Goal: Task Accomplishment & Management: Manage account settings

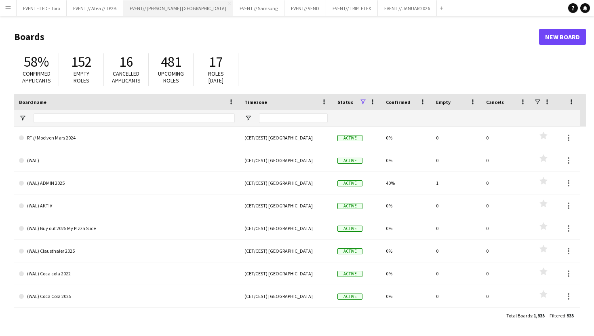
click at [138, 5] on button "EVENT// [PERSON_NAME] NORGE Close" at bounding box center [178, 8] width 110 height 16
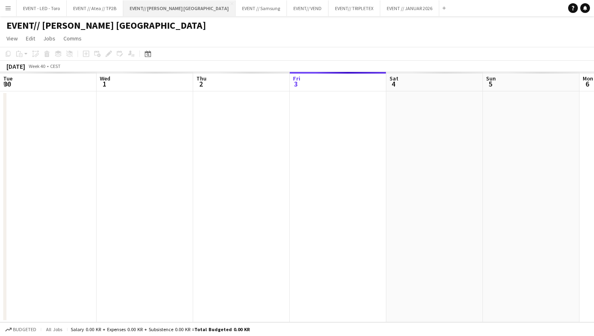
scroll to position [0, 193]
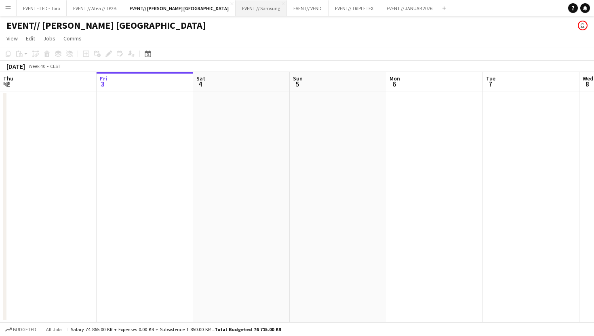
click at [236, 5] on button "EVENT // Samsung Close" at bounding box center [261, 8] width 51 height 16
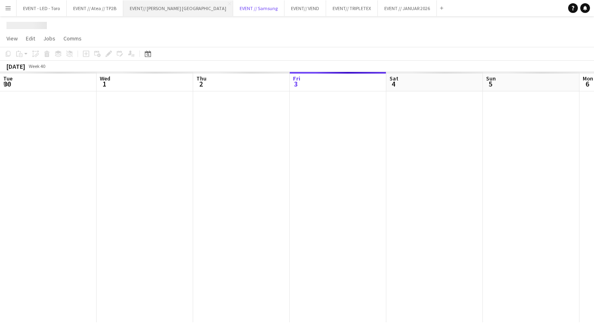
scroll to position [0, 193]
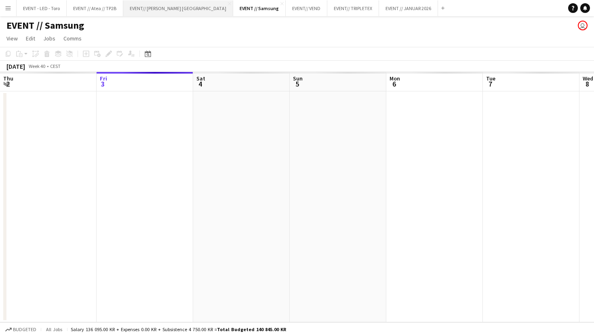
click at [150, 4] on button "EVENT// [PERSON_NAME] NORGE Close" at bounding box center [178, 8] width 110 height 16
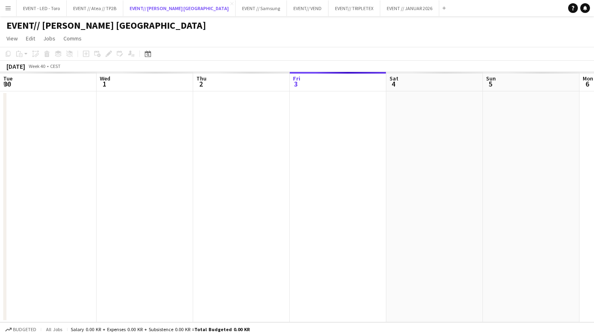
scroll to position [0, 193]
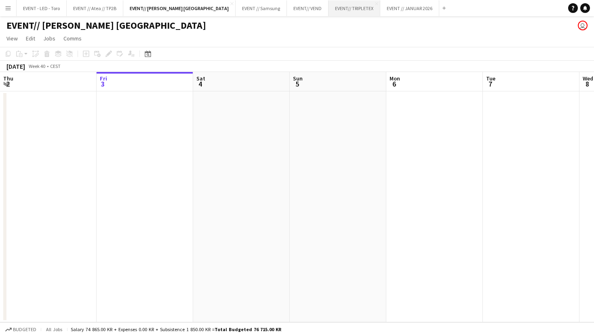
click at [328, 11] on button "EVENT// TRIPLETEX Close" at bounding box center [354, 8] width 52 height 16
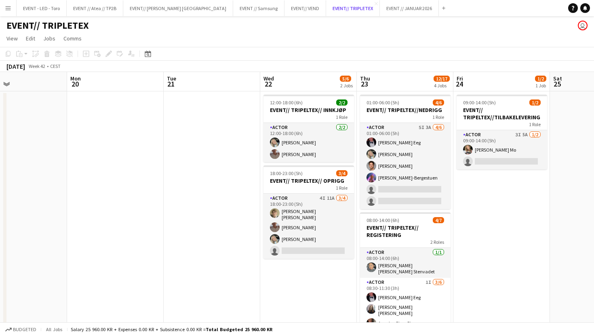
scroll to position [0, 276]
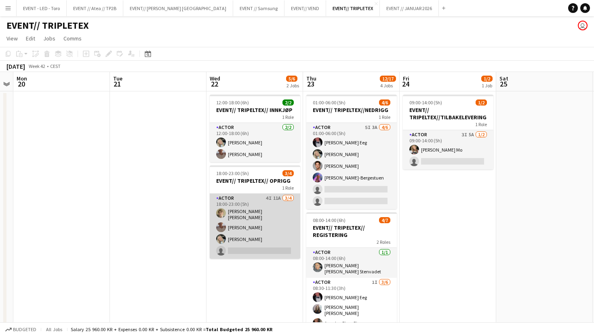
click at [262, 232] on app-card-role "Actor 4I 11A [DATE] 18:00-23:00 (5h) [PERSON_NAME] [PERSON_NAME] [PERSON_NAME] …" at bounding box center [255, 226] width 90 height 65
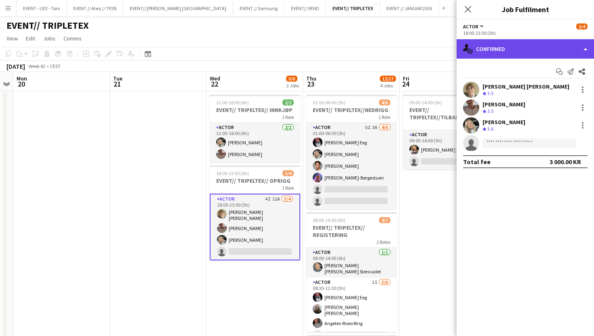
click at [524, 43] on div "single-neutral-actions-check-2 Confirmed" at bounding box center [525, 48] width 137 height 19
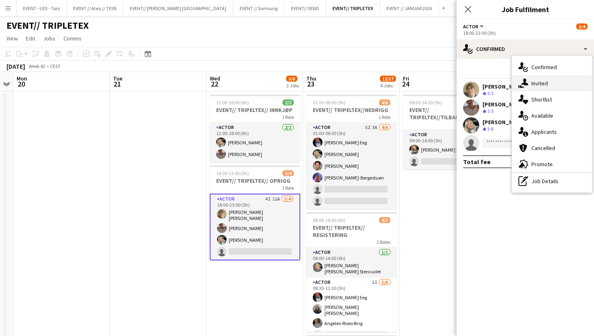
click at [569, 84] on div "single-neutral-actions-share-1 Invited" at bounding box center [552, 83] width 80 height 16
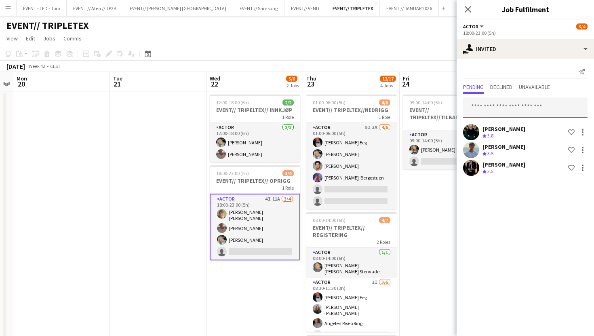
click at [527, 99] on input "text" at bounding box center [525, 107] width 124 height 20
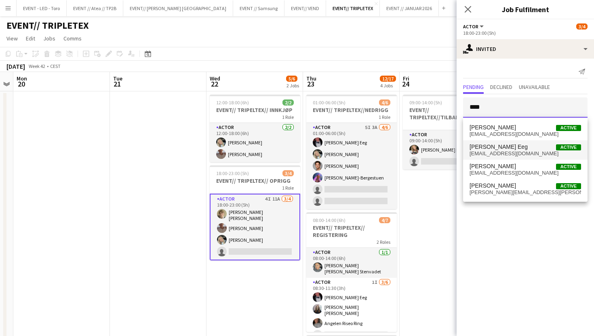
type input "****"
click at [521, 158] on mat-option "[PERSON_NAME] Eeg Active [EMAIL_ADDRESS][DOMAIN_NAME]" at bounding box center [525, 149] width 124 height 19
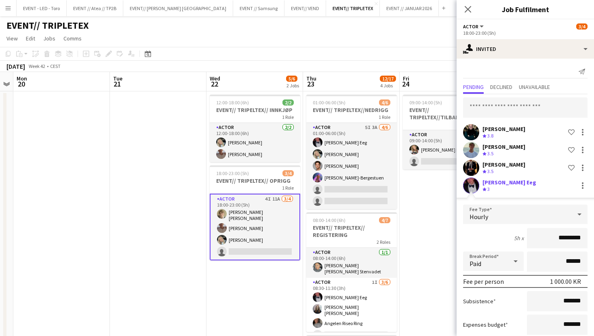
scroll to position [49, 0]
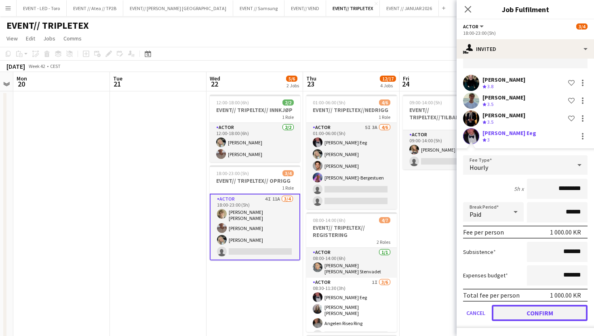
click at [529, 315] on button "Confirm" at bounding box center [540, 313] width 96 height 16
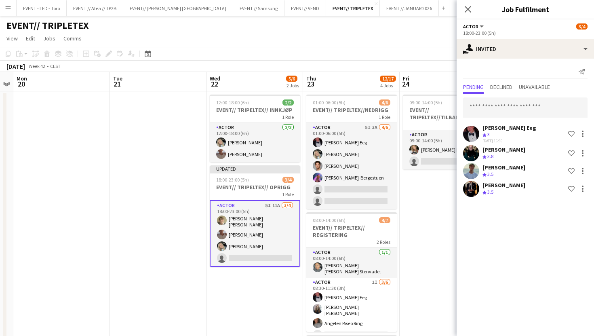
scroll to position [0, 0]
click at [433, 231] on app-date-cell "09:00-14:00 (5h) 1/2 EVENT// TRIPELTEX//TILBAKELEVERING 1 Role Actor 3I 5A [DAT…" at bounding box center [448, 300] width 97 height 419
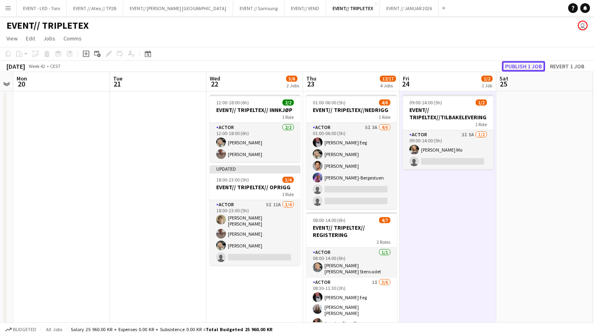
click at [518, 67] on button "Publish 1 job" at bounding box center [523, 66] width 43 height 11
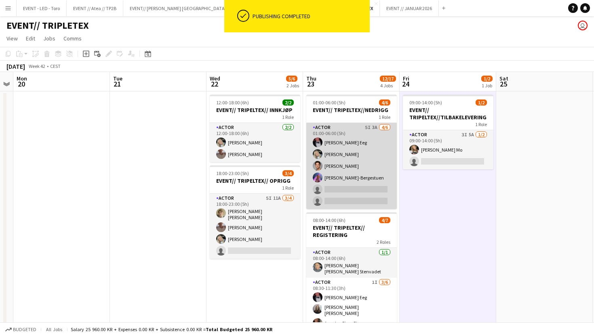
click at [381, 196] on app-card-role "Actor 5I 3A [DATE] 01:00-06:00 (5h) [PERSON_NAME] Eeg [PERSON_NAME] [PERSON_NAM…" at bounding box center [351, 166] width 90 height 86
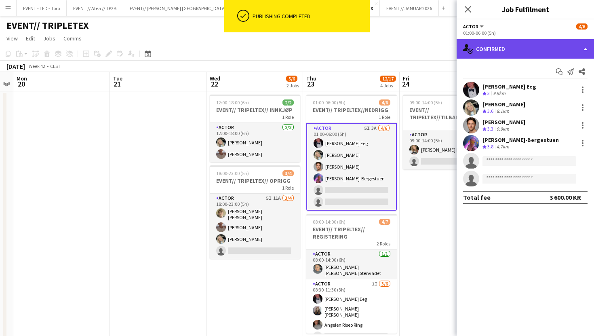
click at [531, 54] on div "single-neutral-actions-check-2 Confirmed" at bounding box center [525, 48] width 137 height 19
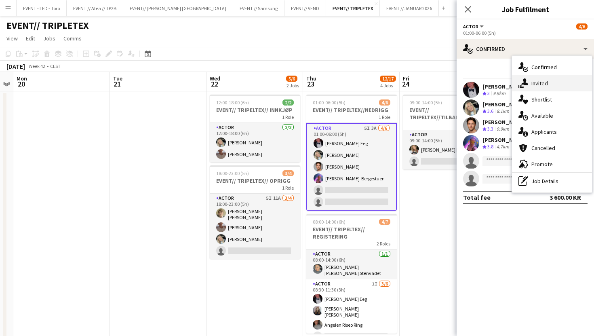
click at [552, 84] on div "single-neutral-actions-share-1 Invited" at bounding box center [552, 83] width 80 height 16
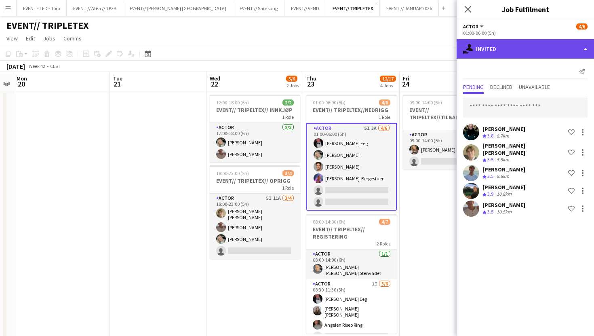
click at [521, 50] on div "single-neutral-actions-share-1 Invited" at bounding box center [525, 48] width 137 height 19
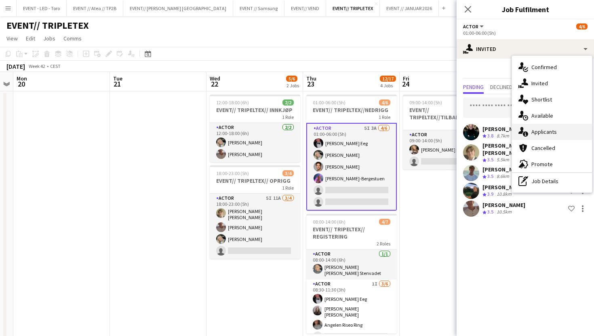
click at [537, 130] on span "Applicants" at bounding box center [543, 131] width 25 height 7
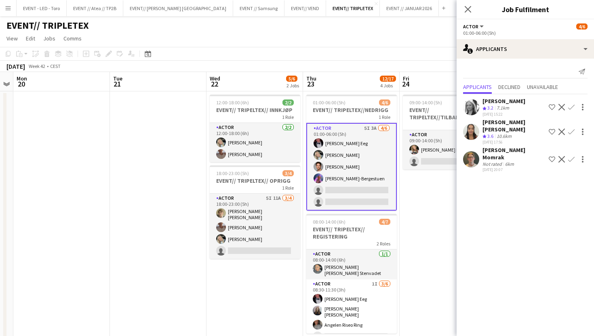
click at [486, 146] on div "[PERSON_NAME] Momrak" at bounding box center [513, 153] width 63 height 15
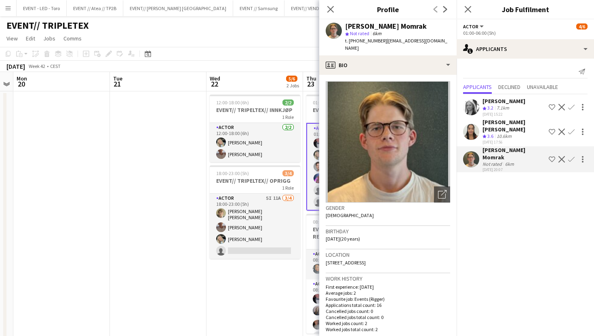
click at [482, 125] on div "[PERSON_NAME] [PERSON_NAME] Crew rating 3.6 10.6km [DATE] 17:56 Shortlist crew …" at bounding box center [525, 131] width 137 height 27
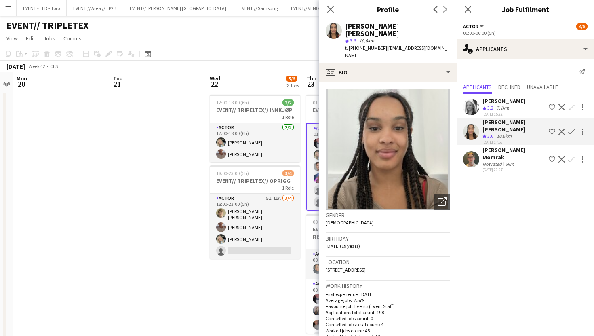
click at [485, 139] on div "[DATE] 17:56" at bounding box center [513, 141] width 63 height 5
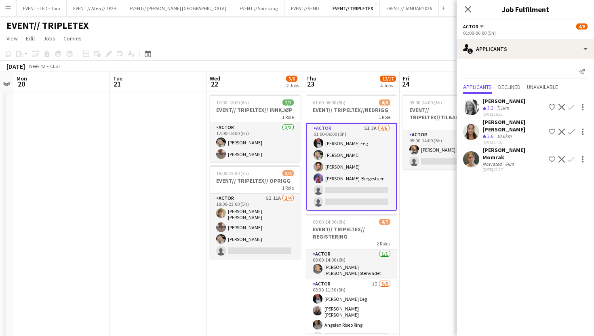
click at [494, 161] on div "Not rated" at bounding box center [492, 164] width 21 height 6
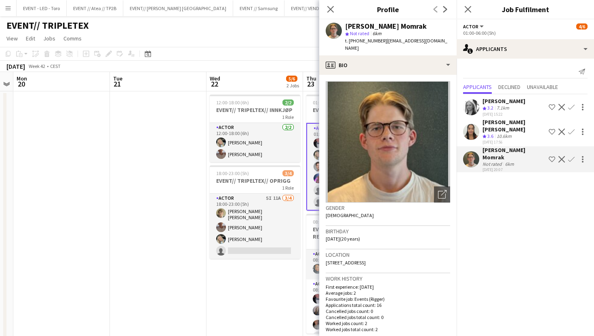
click at [570, 156] on app-icon "Confirm" at bounding box center [571, 159] width 6 height 6
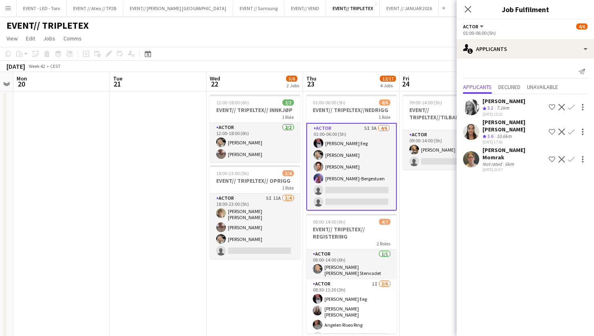
click at [570, 156] on app-icon "Confirm" at bounding box center [571, 159] width 6 height 6
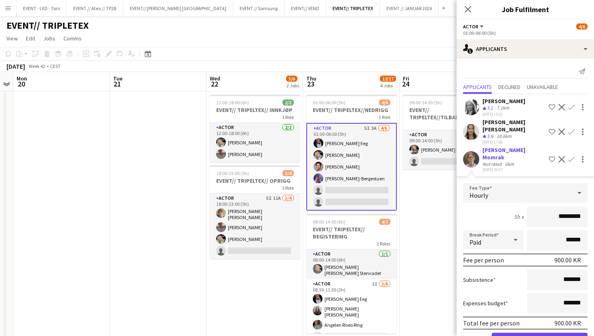
scroll to position [13, 0]
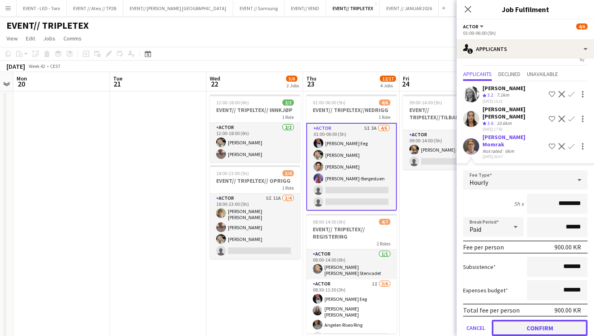
click at [530, 320] on button "Confirm" at bounding box center [540, 328] width 96 height 16
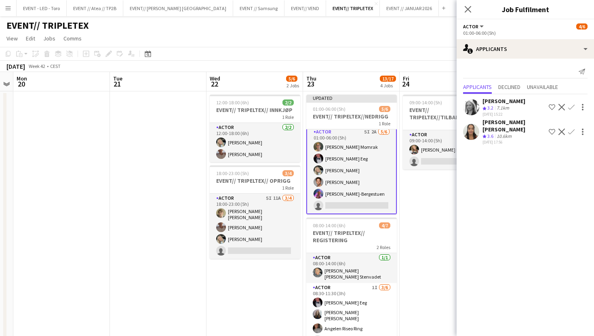
click at [438, 224] on app-date-cell "09:00-14:00 (5h) 1/2 EVENT// TRIPELTEX//TILBAKELEVERING 1 Role Actor 3I 5A [DAT…" at bounding box center [448, 300] width 97 height 419
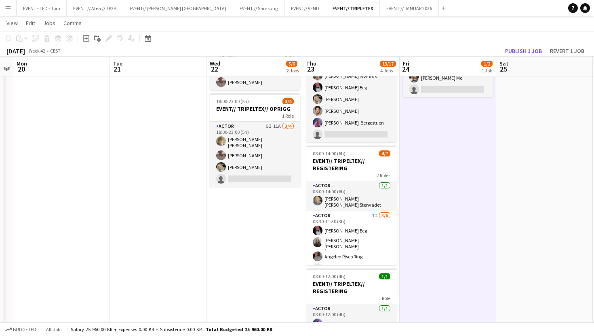
scroll to position [70, 0]
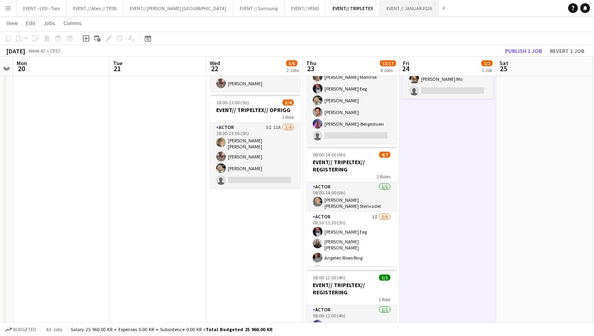
click at [380, 6] on button "EVENT // JANUAR 2026 Close" at bounding box center [409, 8] width 59 height 16
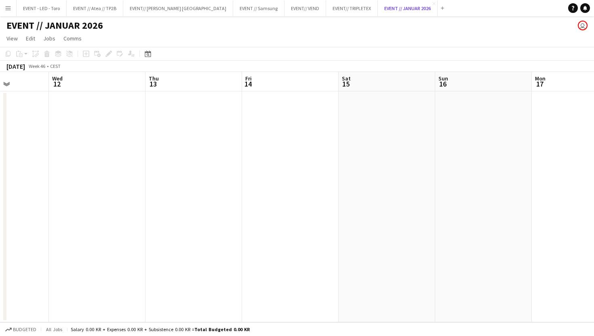
scroll to position [0, 326]
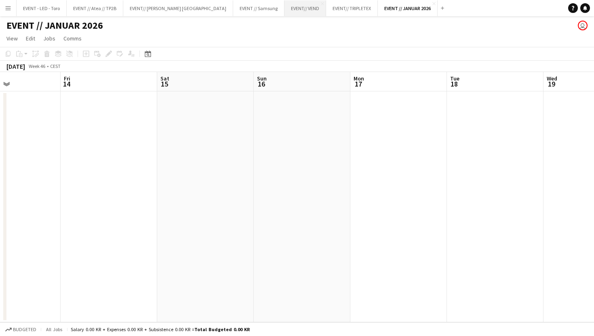
click at [284, 8] on button "EVENT// VEND Close" at bounding box center [305, 8] width 42 height 16
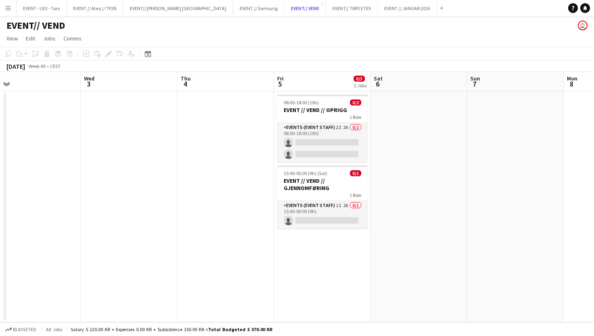
scroll to position [0, 246]
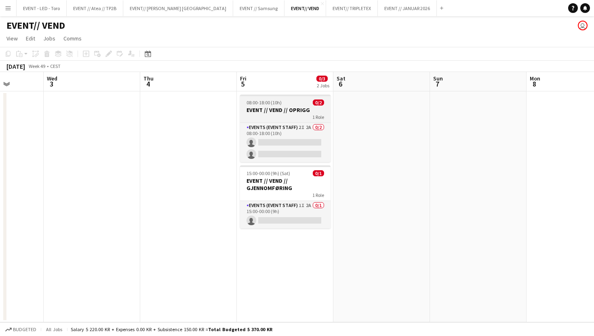
click at [277, 99] on app-job-card "08:00-18:00 (10h) 0/2 EVENT // VEND // OPRIGG 1 Role Events (Event Staff) 2I 2A…" at bounding box center [285, 128] width 90 height 67
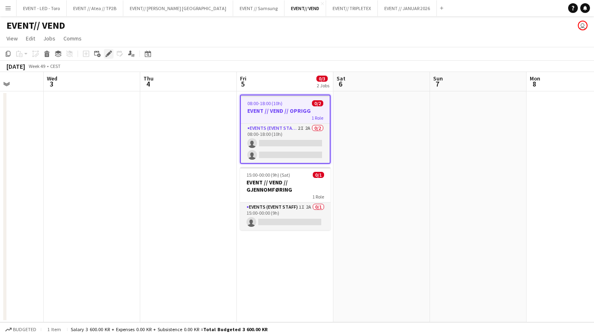
click at [110, 56] on icon "Edit" at bounding box center [108, 53] width 6 height 6
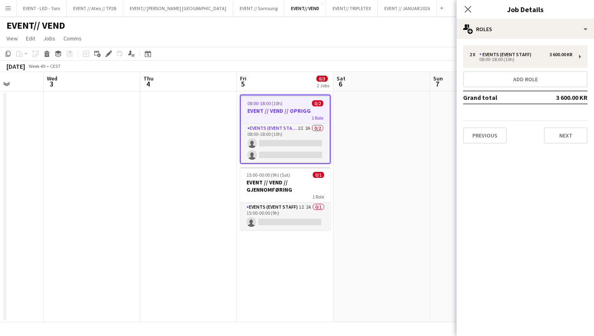
click at [294, 107] on h3 "EVENT // VEND // OPRIGG" at bounding box center [285, 110] width 89 height 7
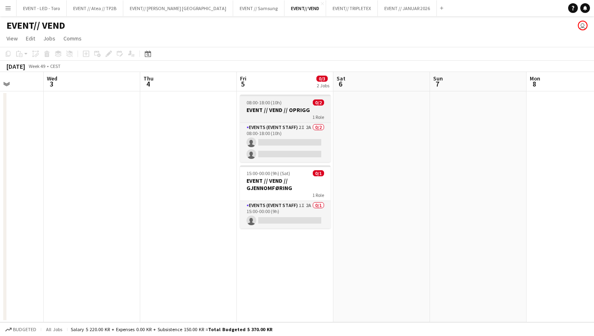
click at [291, 112] on h3 "EVENT // VEND // OPRIGG" at bounding box center [285, 109] width 90 height 7
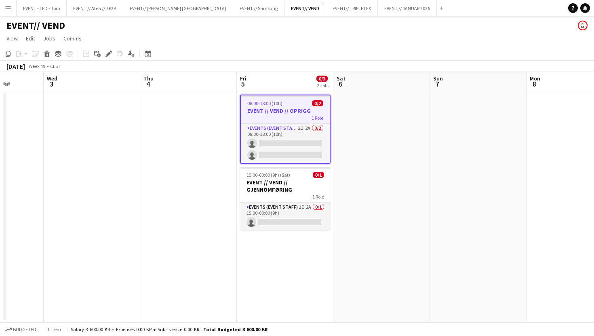
click at [278, 111] on h3 "EVENT // VEND // OPRIGG" at bounding box center [285, 110] width 89 height 7
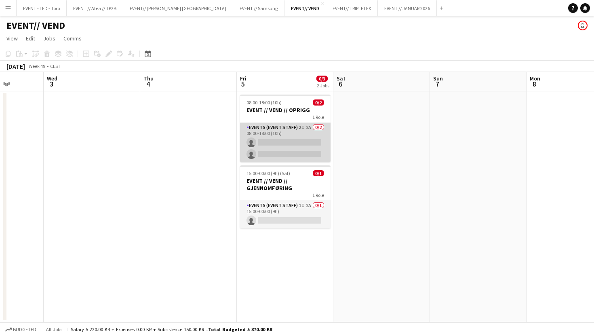
click at [290, 145] on app-card-role "Events (Event Staff) 2I 2A 0/2 08:00-18:00 (10h) single-neutral-actions single-…" at bounding box center [285, 142] width 90 height 39
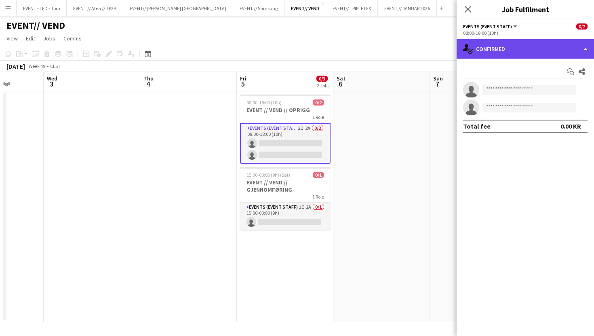
click at [559, 48] on div "single-neutral-actions-check-2 Confirmed" at bounding box center [525, 48] width 137 height 19
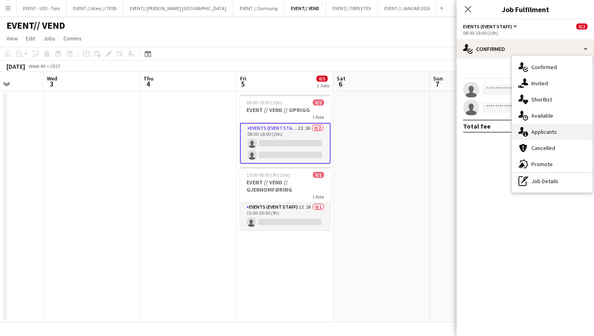
click at [556, 130] on div "single-neutral-actions-information Applicants" at bounding box center [552, 132] width 80 height 16
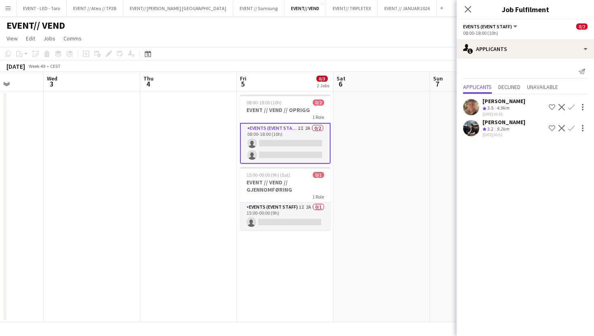
click at [504, 107] on div "4.9km" at bounding box center [503, 108] width 16 height 7
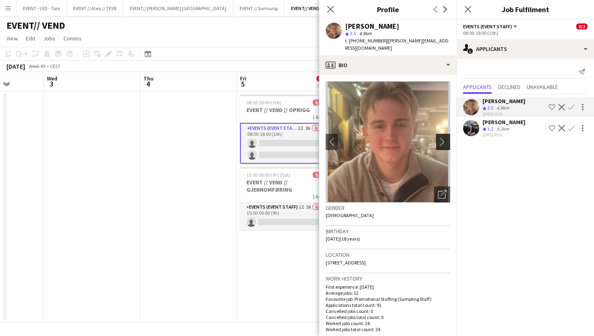
click at [440, 134] on button "chevron-right" at bounding box center [444, 142] width 16 height 16
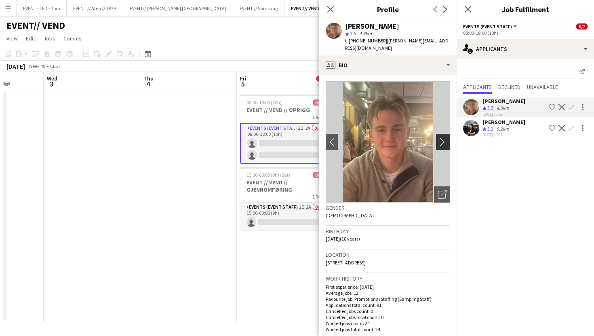
click at [440, 134] on button "chevron-right" at bounding box center [444, 142] width 16 height 16
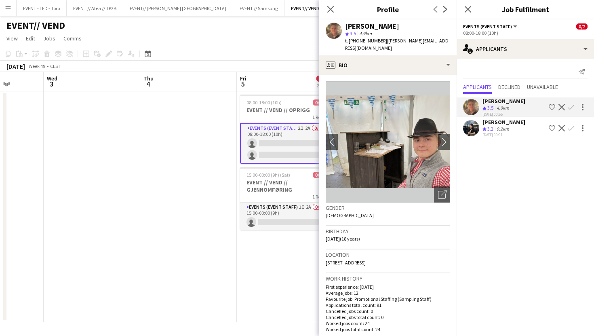
click at [502, 120] on div "[PERSON_NAME]" at bounding box center [503, 121] width 43 height 7
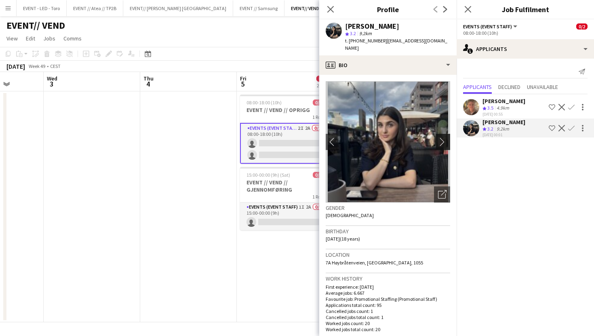
click at [440, 137] on app-icon "chevron-right" at bounding box center [444, 141] width 13 height 8
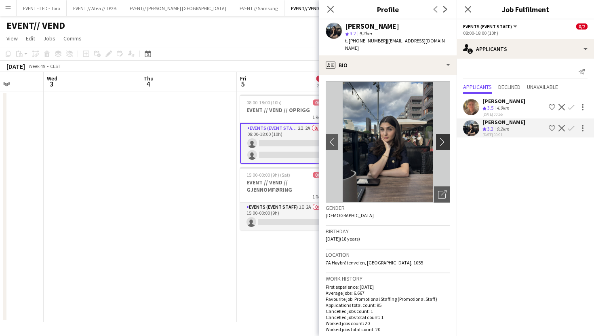
click at [440, 137] on app-icon "chevron-right" at bounding box center [444, 141] width 13 height 8
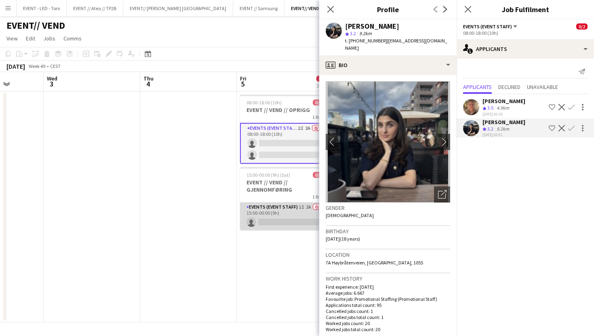
click at [288, 204] on app-card-role "Events (Event Staff) 1I 2A 0/1 15:00-00:00 (9h) single-neutral-actions" at bounding box center [285, 215] width 90 height 27
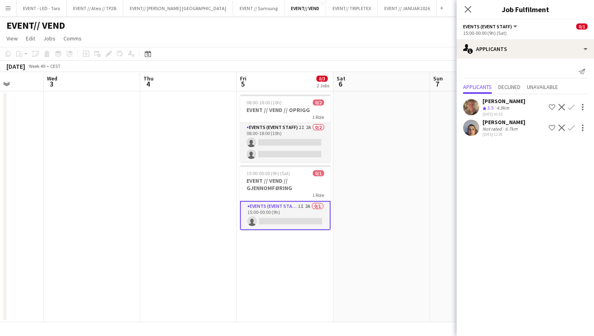
click at [489, 126] on div "Not rated" at bounding box center [492, 129] width 21 height 6
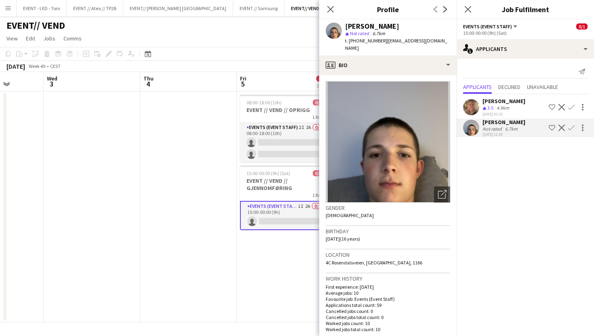
click at [480, 103] on div "[PERSON_NAME] Crew rating 3.5 4.9km [DATE] 00:55 Shortlist crew Decline Confirm" at bounding box center [525, 106] width 137 height 19
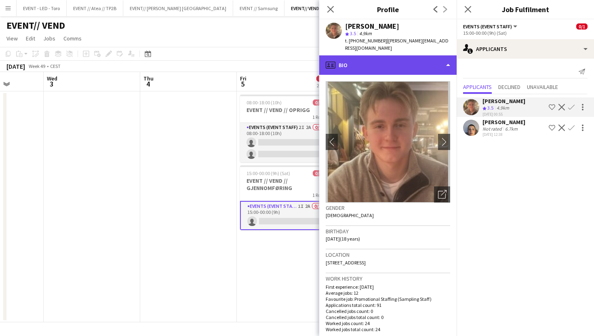
click at [412, 61] on div "profile Bio" at bounding box center [387, 64] width 137 height 19
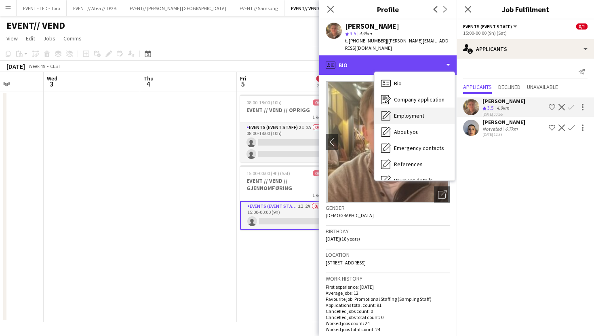
scroll to position [76, 0]
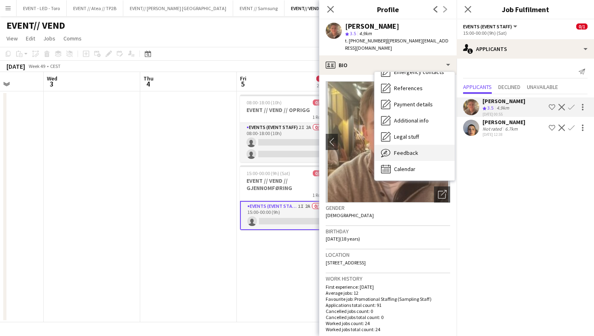
click at [414, 149] on span "Feedback" at bounding box center [406, 152] width 24 height 7
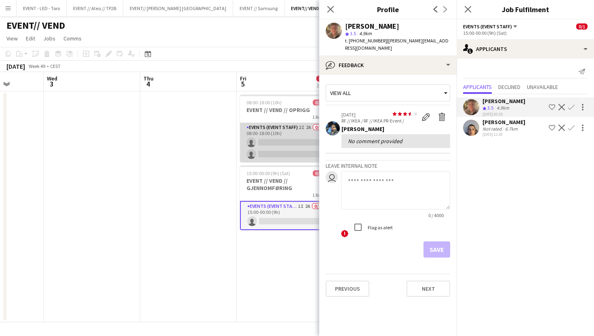
click at [278, 147] on app-card-role "Events (Event Staff) 2I 2A 0/2 08:00-18:00 (10h) single-neutral-actions single-…" at bounding box center [285, 142] width 90 height 39
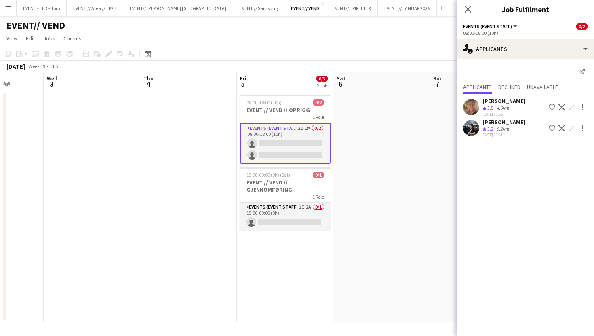
click at [182, 154] on app-date-cell at bounding box center [188, 206] width 97 height 231
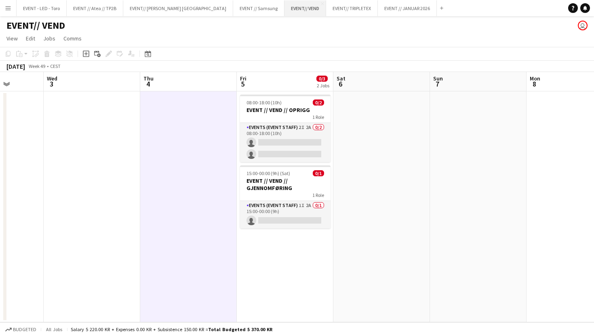
click at [284, 6] on button "EVENT// VEND Close" at bounding box center [305, 8] width 42 height 16
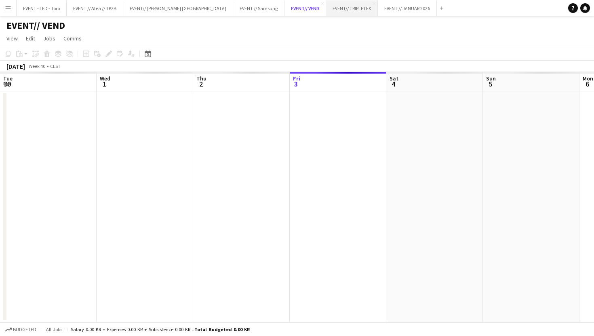
scroll to position [0, 193]
click at [326, 8] on button "EVENT// TRIPLETEX Close" at bounding box center [352, 8] width 52 height 16
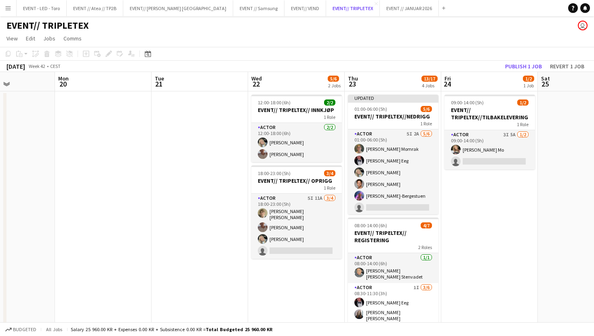
scroll to position [0, 236]
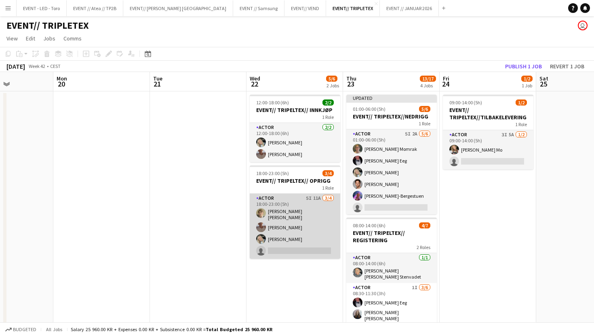
click at [293, 238] on app-card-role "Actor 5I 11A [DATE] 18:00-23:00 (5h) [PERSON_NAME] [PERSON_NAME] [PERSON_NAME] …" at bounding box center [295, 226] width 90 height 65
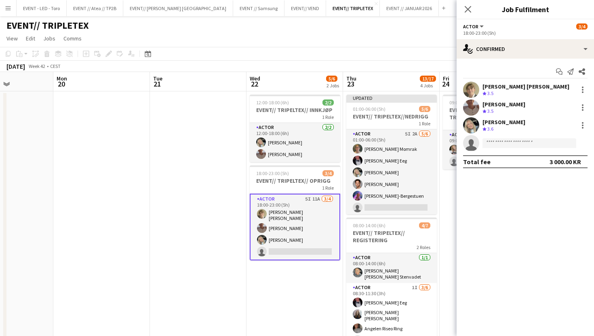
click at [414, 55] on app-toolbar "Copy Paste Paste Command V Paste with crew Command Shift V Paste linked Job [GE…" at bounding box center [297, 54] width 594 height 14
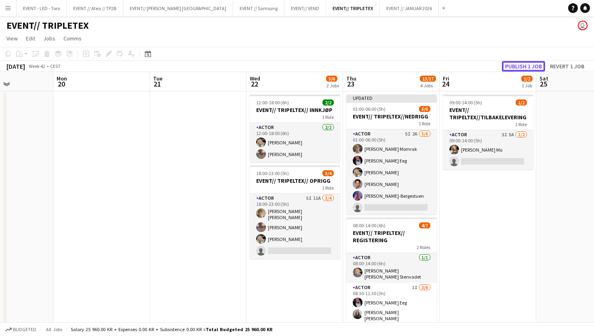
click at [523, 65] on button "Publish 1 job" at bounding box center [523, 66] width 43 height 11
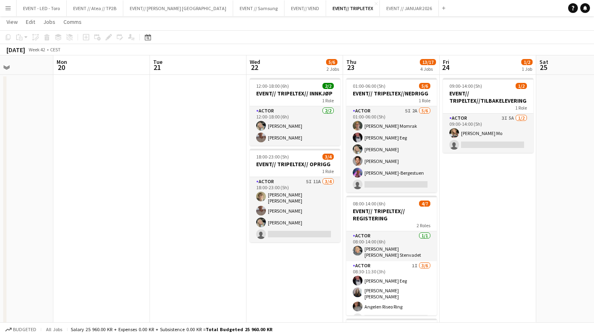
scroll to position [0, 0]
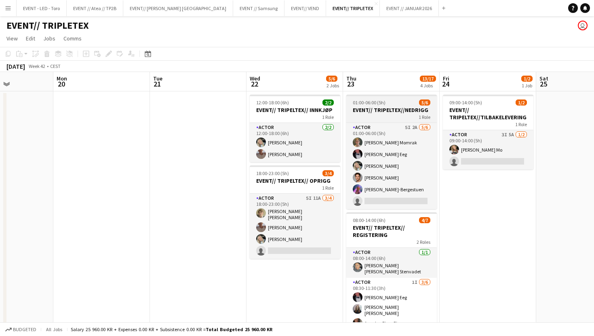
click at [393, 111] on h3 "EVENT// TRIPELTEX//NEDRIGG" at bounding box center [391, 109] width 90 height 7
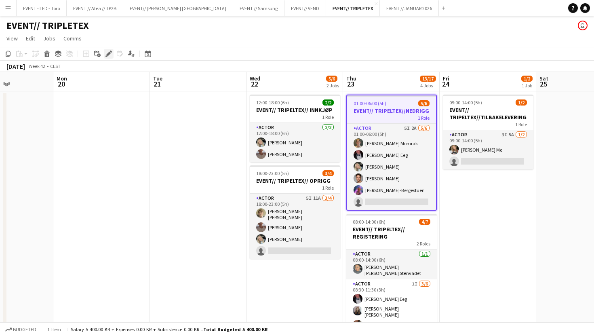
click at [109, 52] on icon "Edit" at bounding box center [108, 53] width 6 height 6
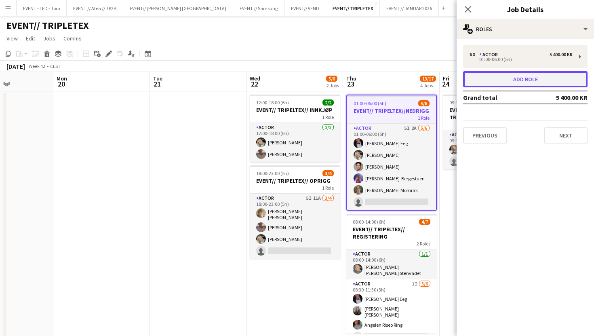
click at [523, 80] on button "Add role" at bounding box center [525, 79] width 124 height 16
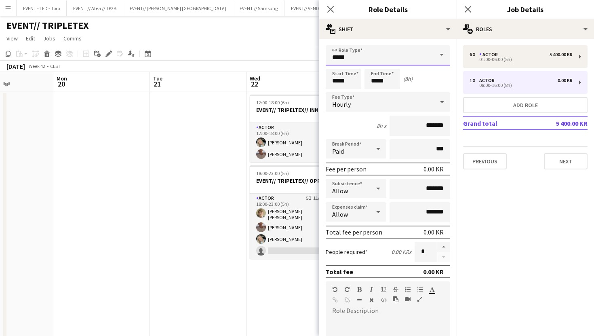
click at [393, 59] on input "*****" at bounding box center [388, 55] width 124 height 20
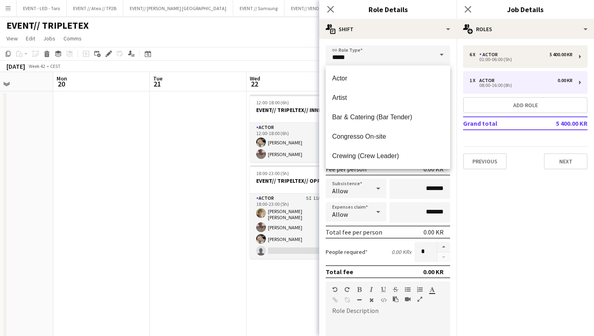
click at [297, 49] on app-toolbar "Copy Paste Paste Command V Paste with crew Command Shift V Paste linked Job [GE…" at bounding box center [297, 54] width 594 height 14
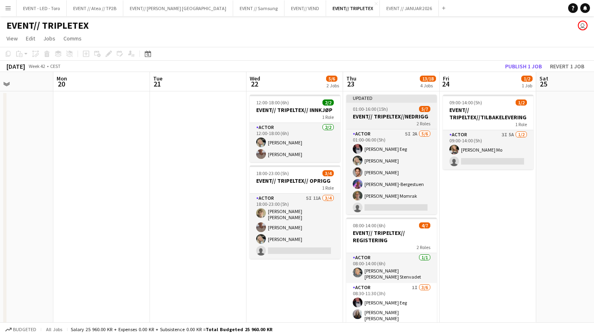
click at [387, 123] on div "2 Roles" at bounding box center [391, 123] width 90 height 6
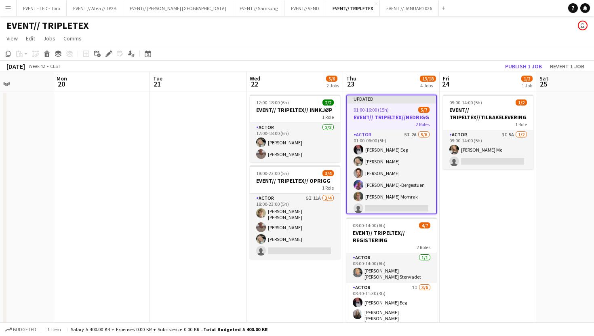
click at [375, 114] on h3 "EVENT// TRIPELTEX//NEDRIGG" at bounding box center [391, 117] width 89 height 7
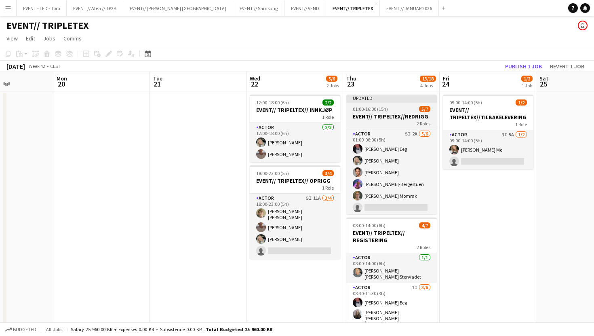
click at [375, 117] on h3 "EVENT// TRIPELTEX//NEDRIGG" at bounding box center [391, 116] width 90 height 7
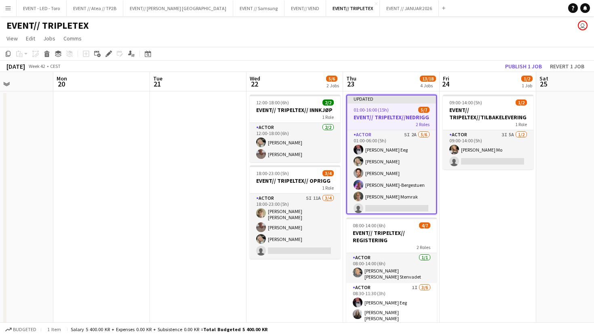
click at [114, 54] on div "Add job Add linked Job Edit Edit linked Job Applicants" at bounding box center [105, 54] width 62 height 10
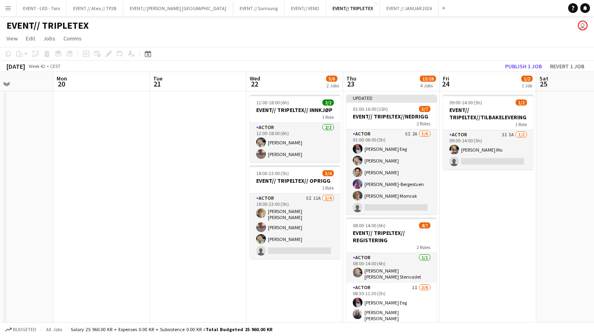
click at [110, 54] on div "Add job Add linked Job Edit Edit linked Job Applicants" at bounding box center [105, 54] width 62 height 10
click at [384, 119] on h3 "EVENT// TRIPELTEX//NEDRIGG" at bounding box center [391, 116] width 90 height 7
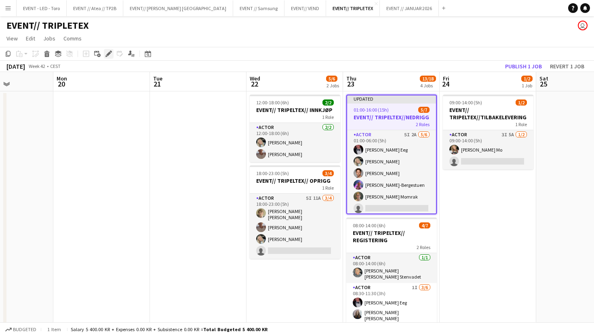
click at [112, 54] on div "Edit" at bounding box center [109, 54] width 10 height 10
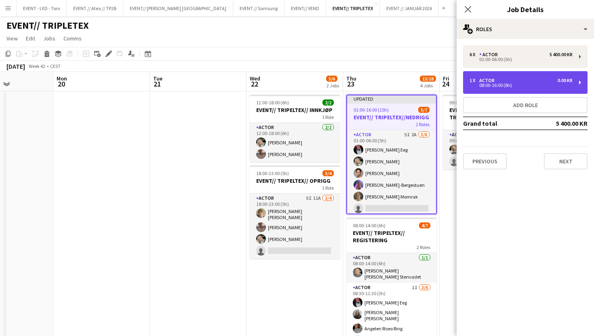
click at [522, 84] on div "08:00-16:00 (8h)" at bounding box center [520, 85] width 103 height 4
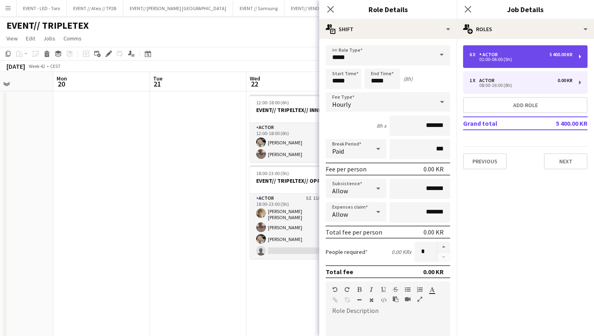
click at [511, 58] on div "01:00-06:00 (5h)" at bounding box center [520, 59] width 103 height 4
type input "*****"
type input "*********"
type input "*"
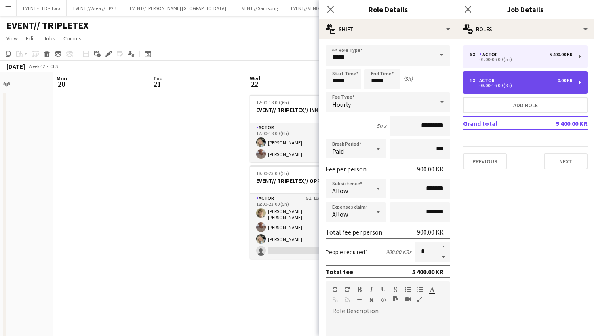
click at [515, 82] on div "1 x Actor 0.00 KR" at bounding box center [520, 81] width 103 height 6
type input "*****"
type input "*******"
type input "*"
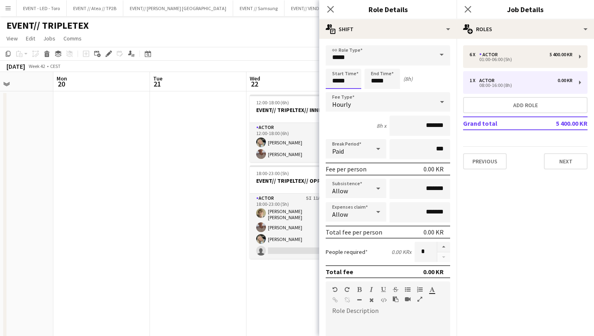
click at [337, 81] on input "*****" at bounding box center [344, 79] width 36 height 20
type input "*****"
click at [378, 85] on input "*****" at bounding box center [382, 79] width 36 height 20
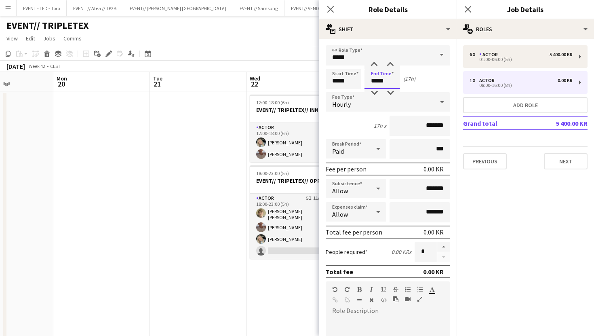
click at [377, 82] on input "*****" at bounding box center [382, 79] width 36 height 20
click at [374, 80] on input "*****" at bounding box center [382, 79] width 36 height 20
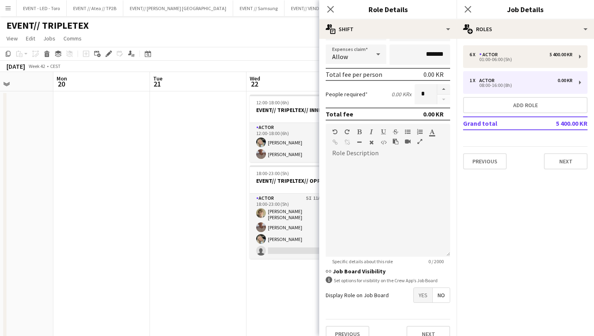
scroll to position [170, 0]
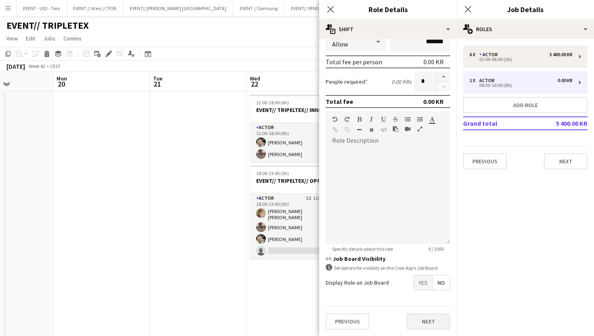
type input "*****"
click at [419, 317] on button "Next" at bounding box center [428, 321] width 44 height 16
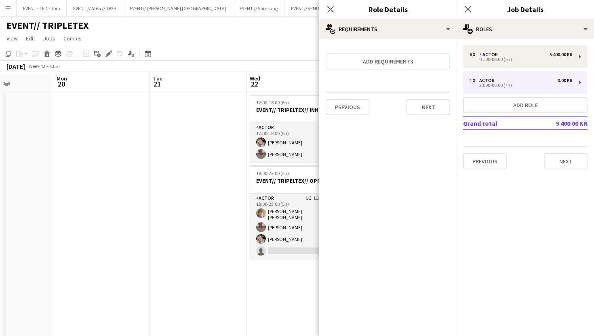
scroll to position [0, 0]
click at [339, 112] on button "Previous" at bounding box center [348, 107] width 44 height 16
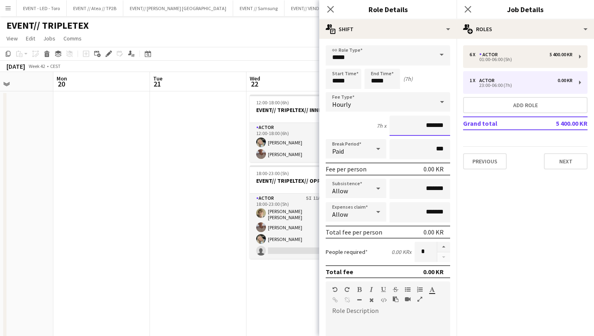
click at [417, 125] on input "*******" at bounding box center [419, 126] width 61 height 20
click at [417, 126] on input "*******" at bounding box center [419, 126] width 61 height 20
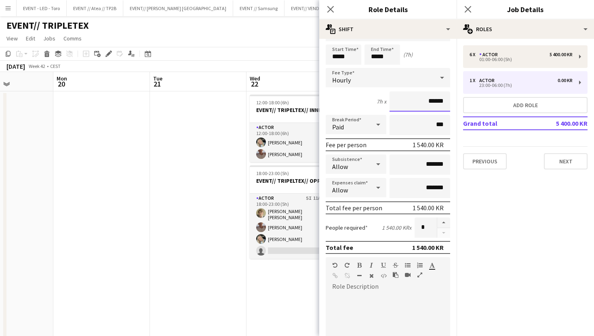
type input "******"
click at [425, 165] on input "*******" at bounding box center [419, 164] width 61 height 20
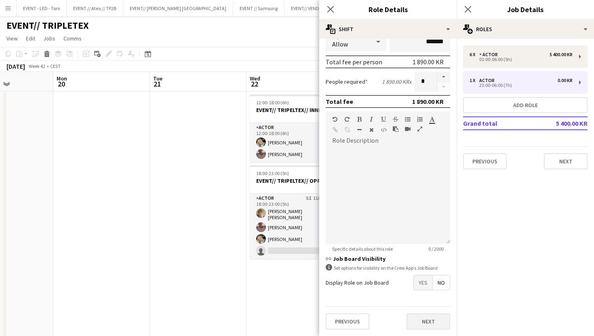
type input "******"
click at [431, 327] on button "Next" at bounding box center [428, 321] width 44 height 16
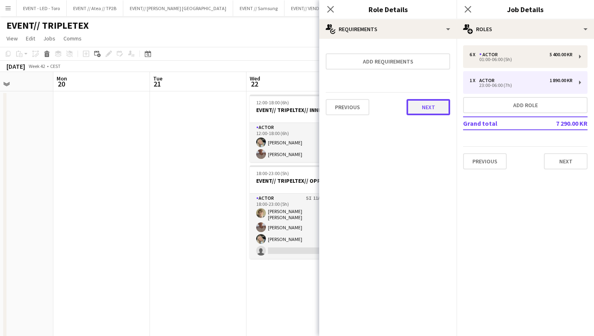
click at [432, 109] on button "Next" at bounding box center [428, 107] width 44 height 16
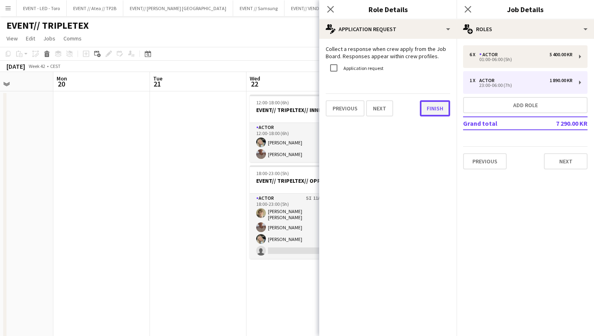
click at [436, 109] on button "Finish" at bounding box center [435, 108] width 30 height 16
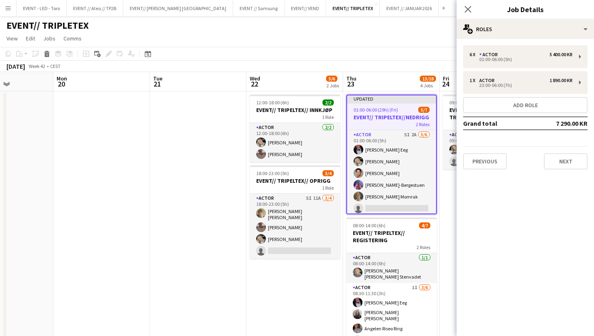
click at [216, 191] on app-date-cell at bounding box center [198, 300] width 97 height 419
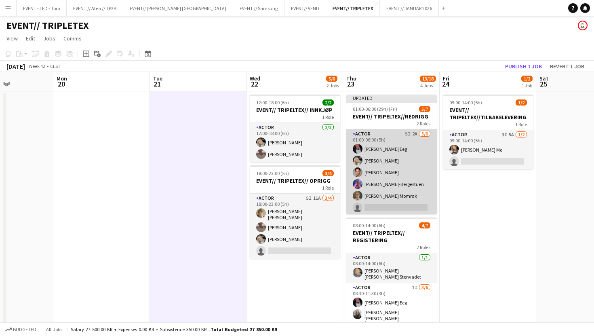
scroll to position [29, 0]
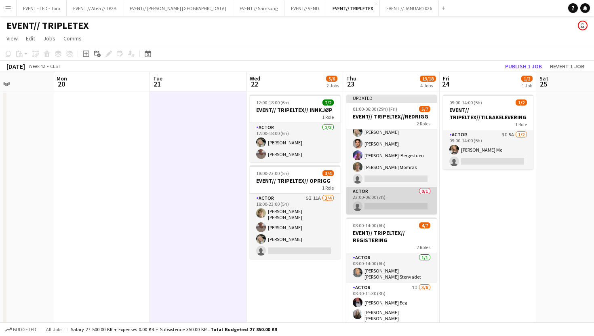
click at [379, 189] on app-card-role "Actor 0/1 23:00-06:00 (7h) single-neutral-actions" at bounding box center [391, 200] width 90 height 27
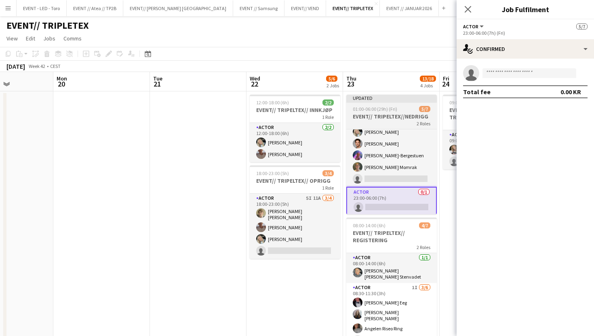
click at [394, 102] on div at bounding box center [391, 102] width 90 height 2
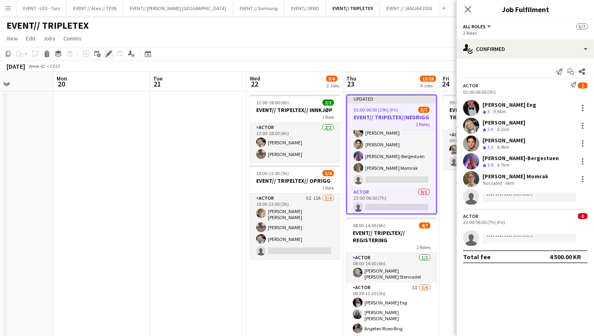
click at [107, 54] on icon at bounding box center [108, 54] width 4 height 4
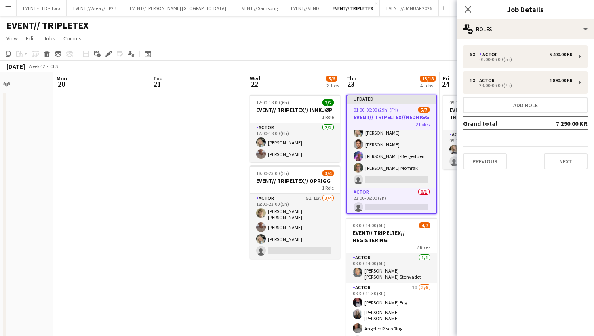
click at [488, 96] on div "6 x Actor 5 400.00 KR 01:00-06:00 (5h) 1 x Actor 1 890.00 KR 23:00-06:00 (7h) A…" at bounding box center [525, 107] width 137 height 124
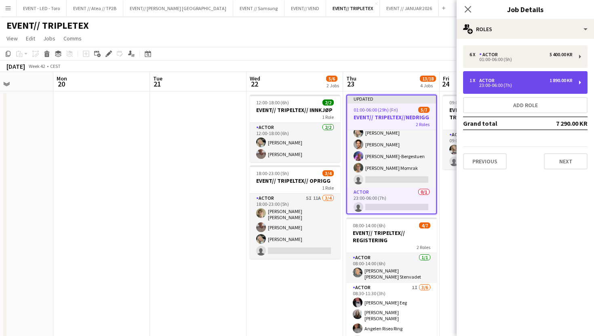
click at [492, 91] on div "1 x Actor 1 890.00 KR 23:00-06:00 (7h)" at bounding box center [525, 82] width 124 height 23
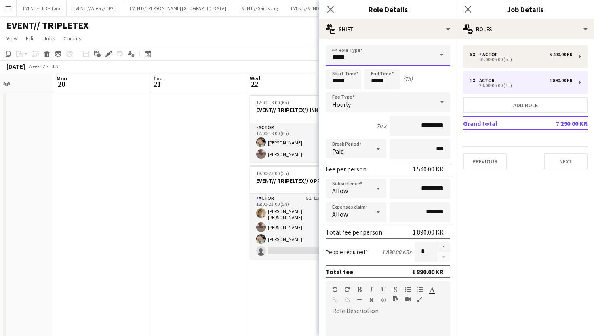
click at [372, 55] on input "*****" at bounding box center [388, 55] width 124 height 20
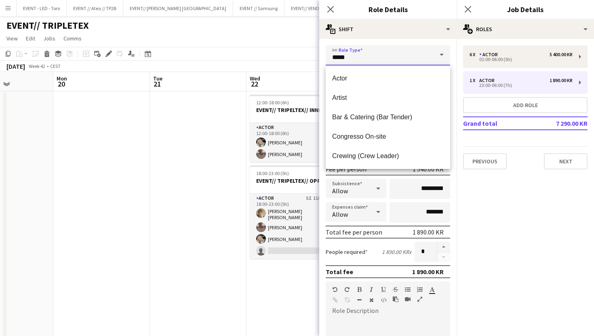
click at [400, 60] on input "*****" at bounding box center [388, 55] width 124 height 20
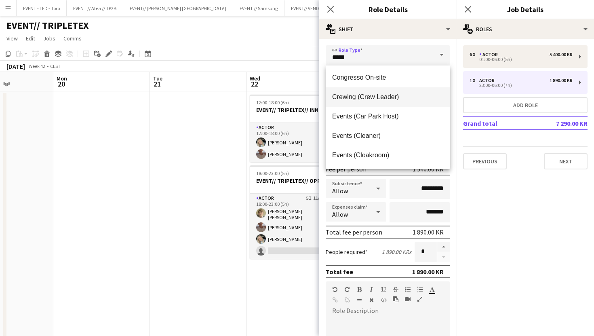
click at [381, 101] on mat-option "Crewing (Crew Leader)" at bounding box center [388, 96] width 124 height 19
type input "**********"
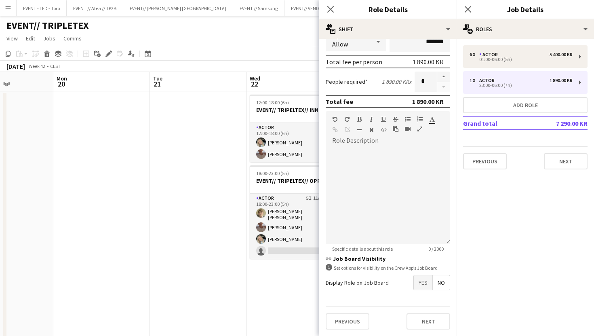
scroll to position [170, 0]
click at [427, 313] on button "Next" at bounding box center [428, 321] width 44 height 16
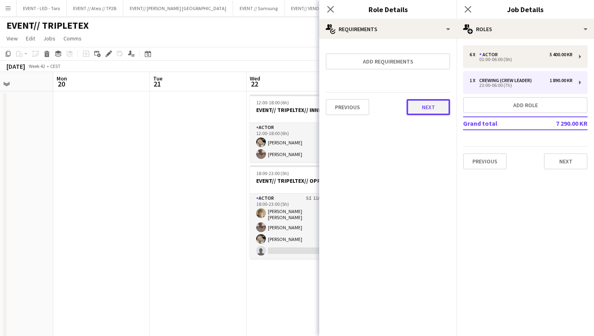
click at [421, 105] on button "Next" at bounding box center [428, 107] width 44 height 16
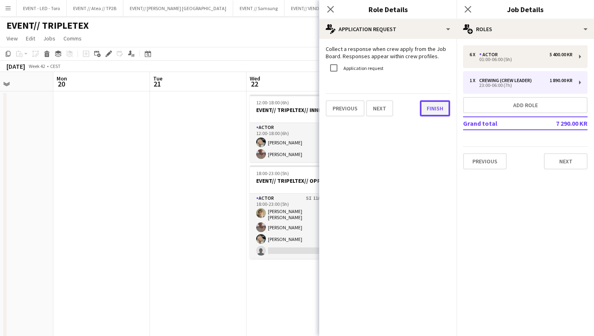
click at [423, 105] on button "Finish" at bounding box center [435, 108] width 30 height 16
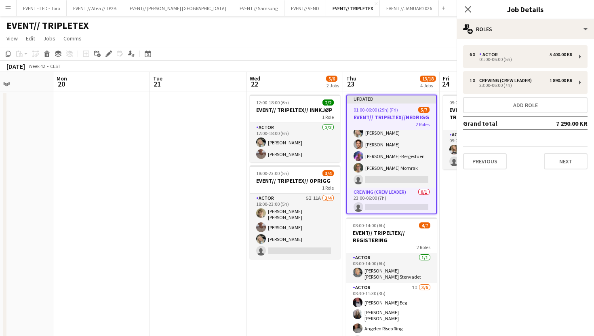
click at [370, 75] on app-board-header-date "Thu 23 13/18 4 Jobs" at bounding box center [391, 81] width 97 height 19
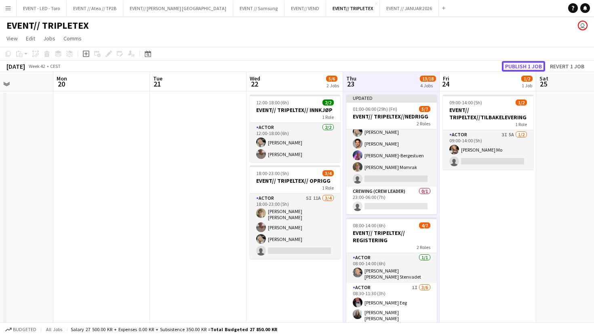
click at [529, 61] on button "Publish 1 job" at bounding box center [523, 66] width 43 height 11
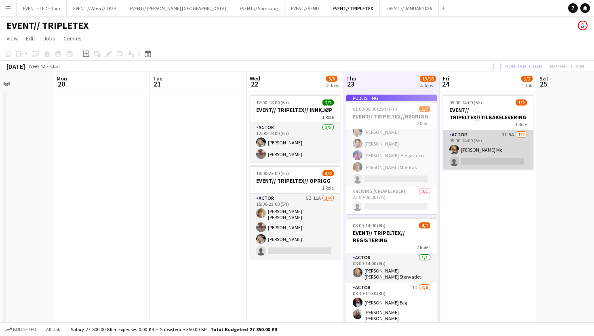
click at [498, 155] on app-card-role "Actor 3I 5A [DATE] 09:00-14:00 (5h) [PERSON_NAME] single-neutral-actions" at bounding box center [488, 149] width 90 height 39
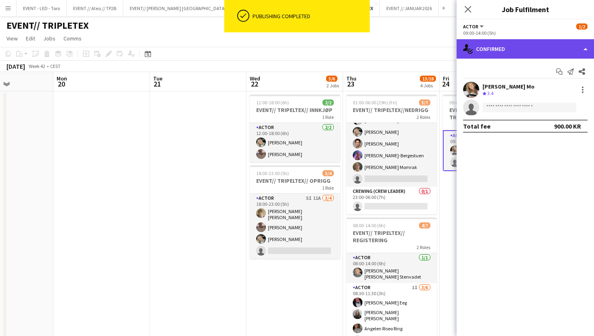
click at [543, 49] on div "single-neutral-actions-check-2 Confirmed" at bounding box center [525, 48] width 137 height 19
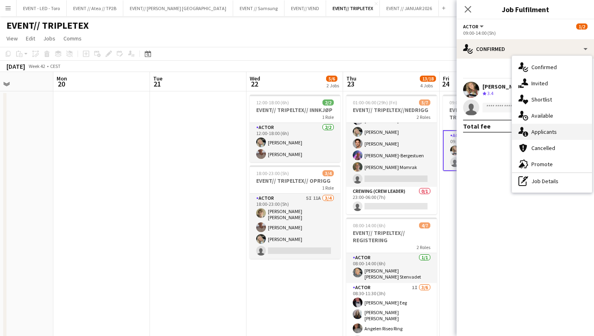
click at [545, 133] on span "Applicants" at bounding box center [543, 131] width 25 height 7
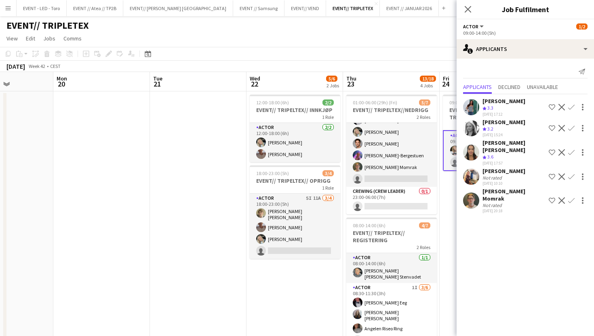
click at [239, 182] on app-date-cell at bounding box center [198, 300] width 97 height 419
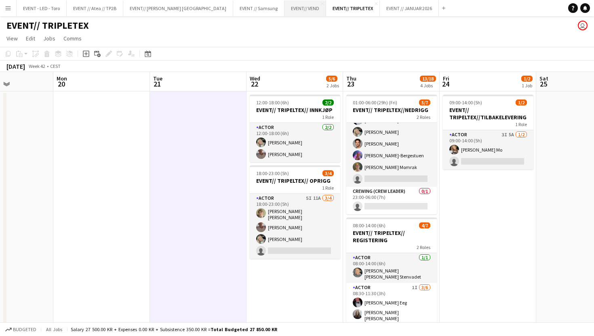
click at [284, 11] on button "EVENT// VEND Close" at bounding box center [305, 8] width 42 height 16
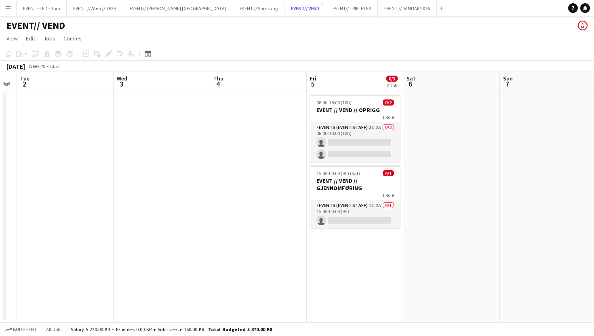
scroll to position [0, 274]
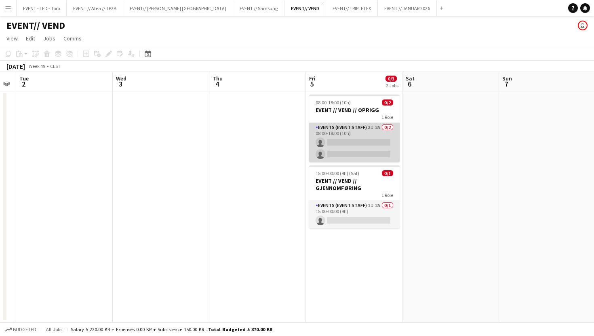
click at [353, 143] on app-card-role "Events (Event Staff) 2I 2A 0/2 08:00-18:00 (10h) single-neutral-actions single-…" at bounding box center [354, 142] width 90 height 39
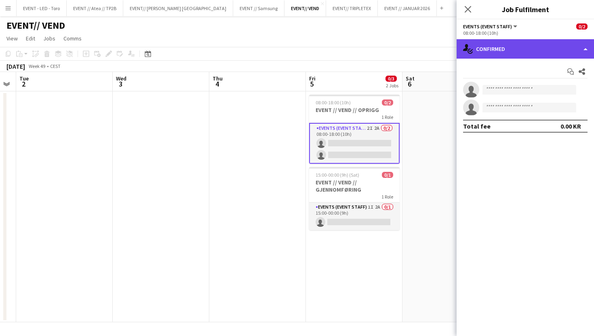
click at [537, 52] on div "single-neutral-actions-check-2 Confirmed" at bounding box center [525, 48] width 137 height 19
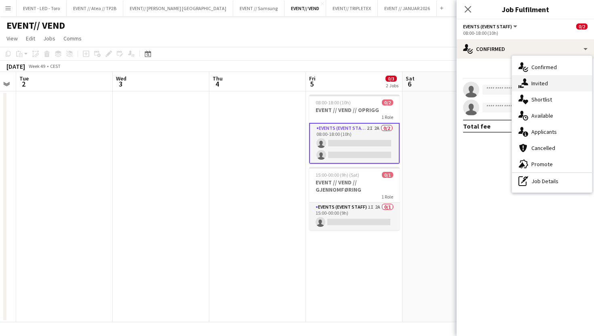
click at [545, 77] on div "single-neutral-actions-share-1 Invited" at bounding box center [552, 83] width 80 height 16
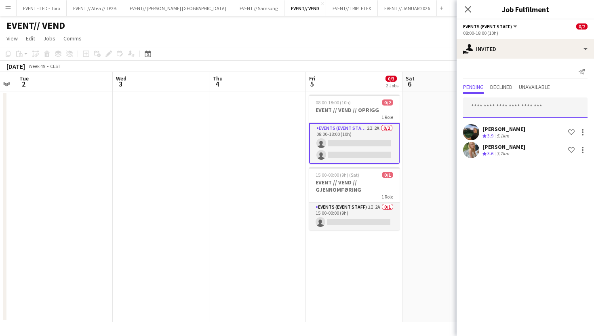
click at [490, 105] on input "text" at bounding box center [525, 107] width 124 height 20
type input "*"
click at [226, 175] on app-date-cell at bounding box center [257, 206] width 97 height 231
